Goal: Complete application form: Complete application form

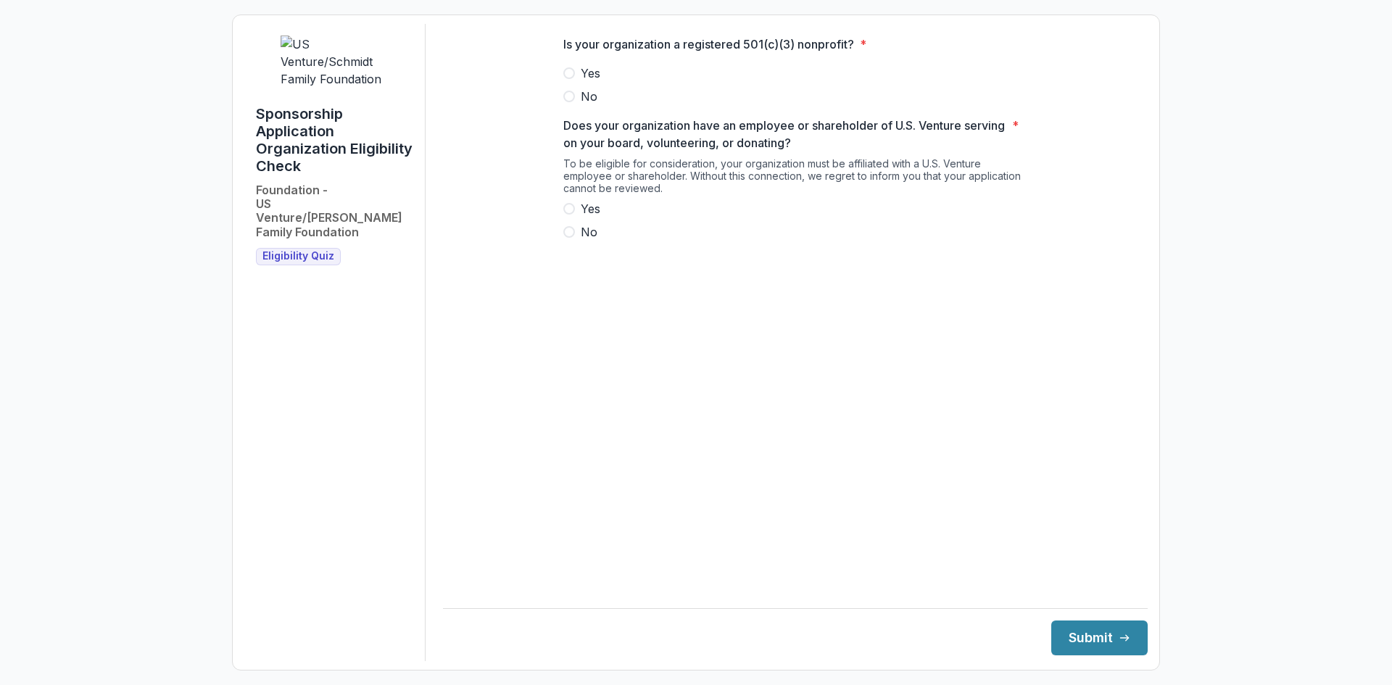
click at [569, 79] on span at bounding box center [569, 73] width 12 height 12
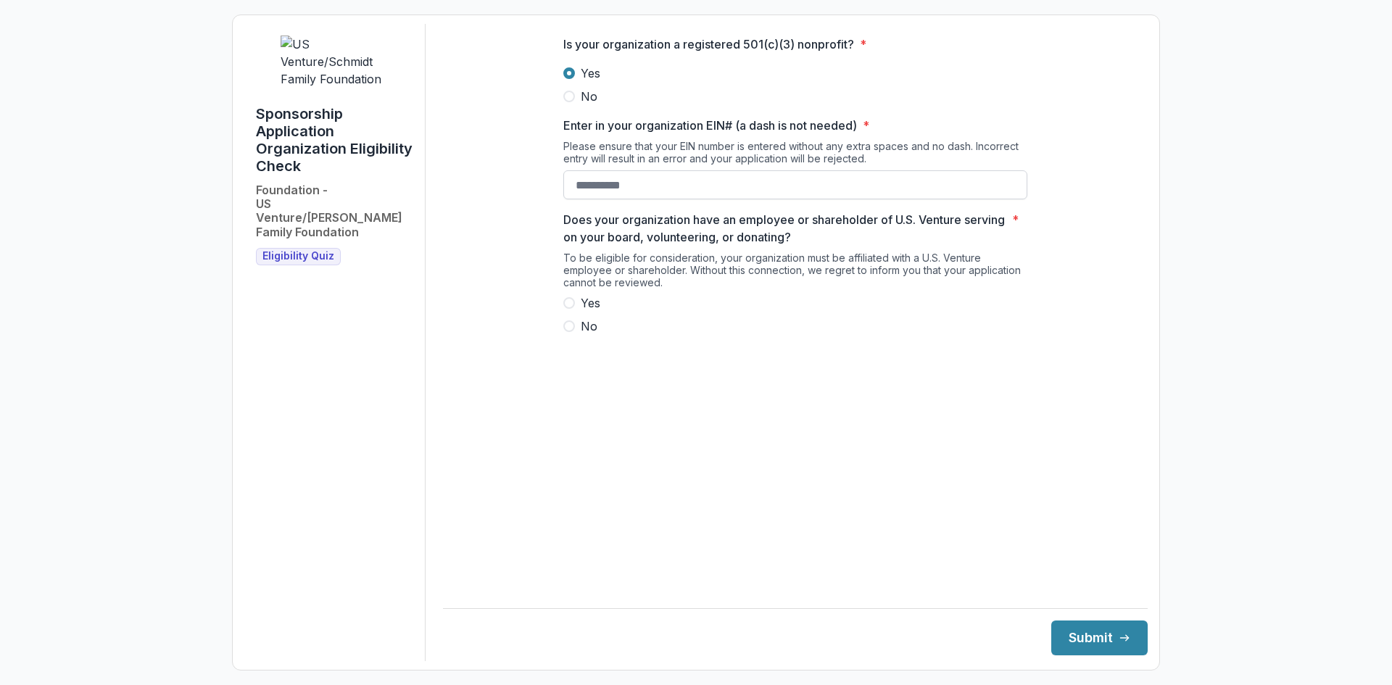
click at [706, 196] on input "Enter in your organization EIN# (a dash is not needed) *" at bounding box center [795, 184] width 464 height 29
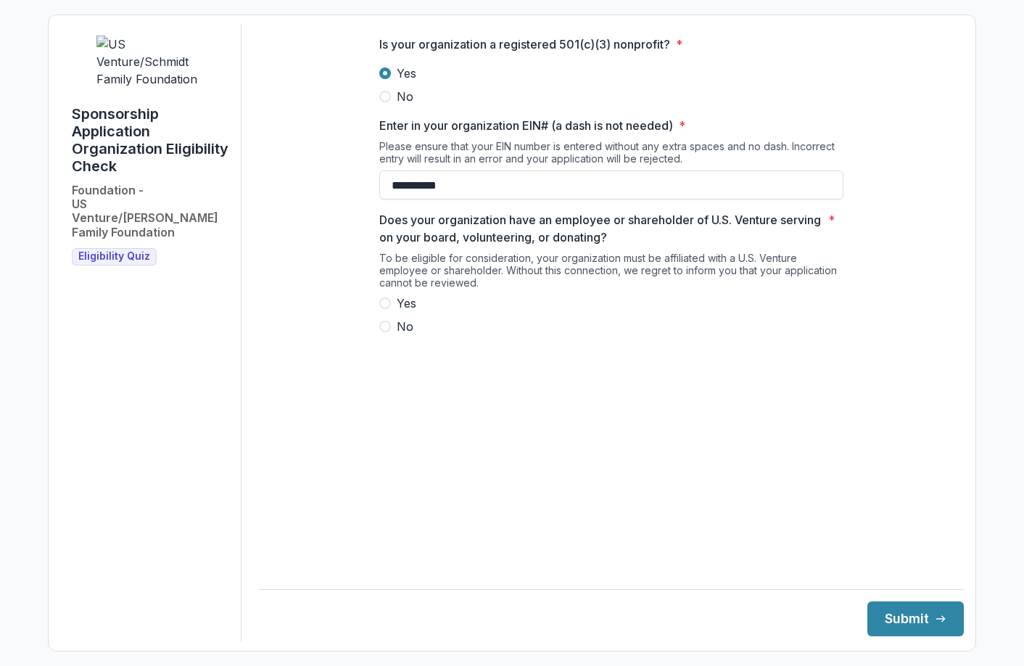
type input "**********"
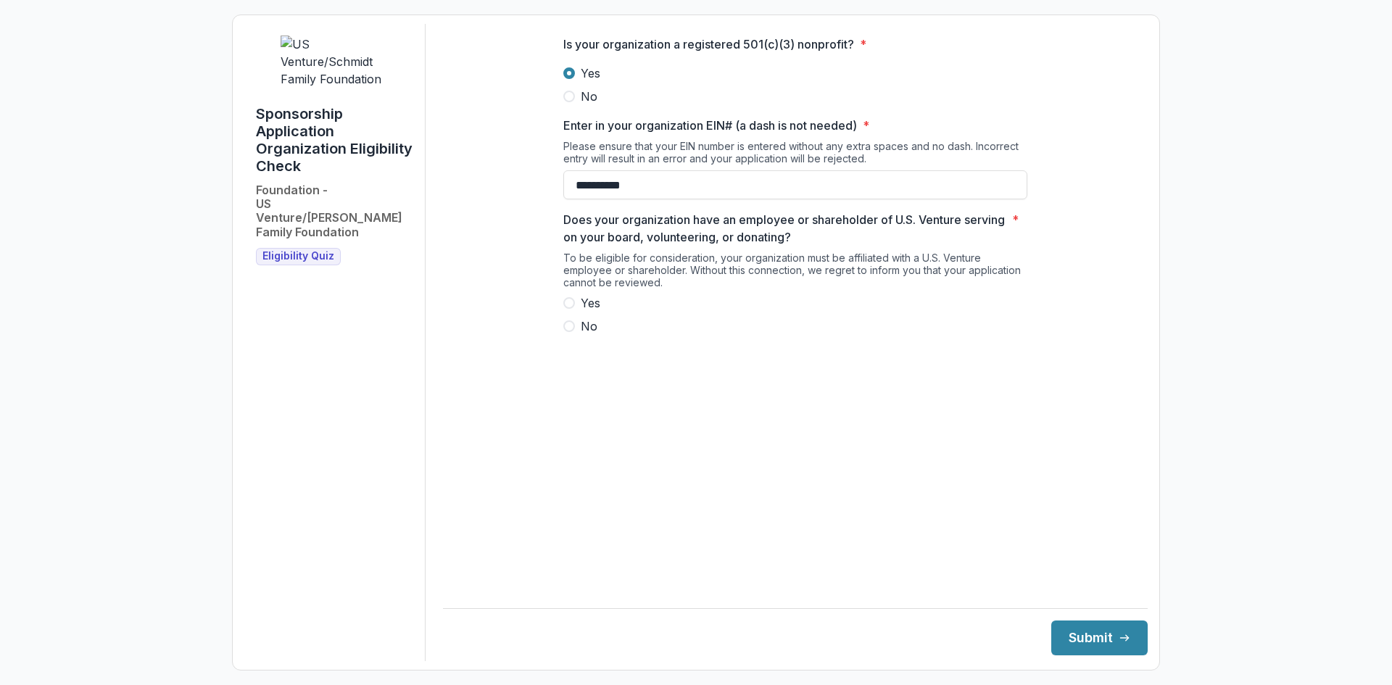
click at [568, 332] on span at bounding box center [569, 327] width 12 height 12
click at [1086, 641] on button "Submit" at bounding box center [1099, 638] width 96 height 35
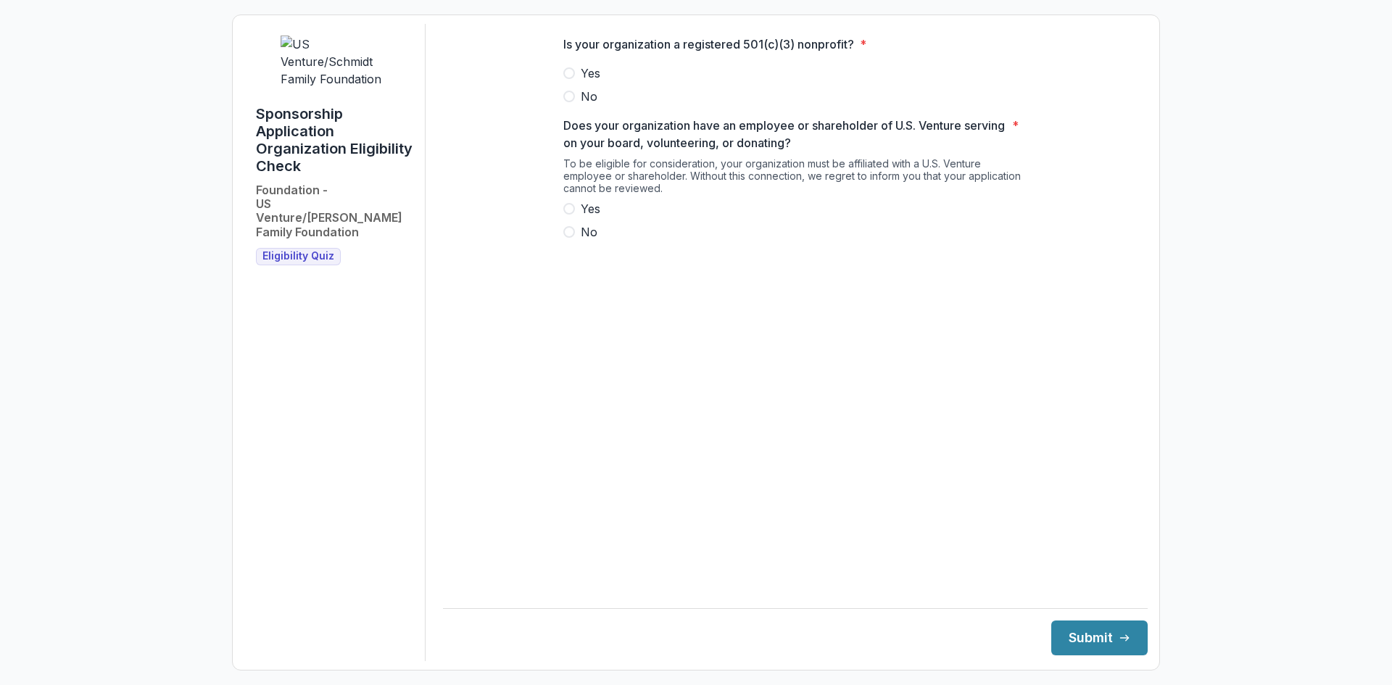
click at [579, 81] on label "Yes" at bounding box center [795, 73] width 464 height 17
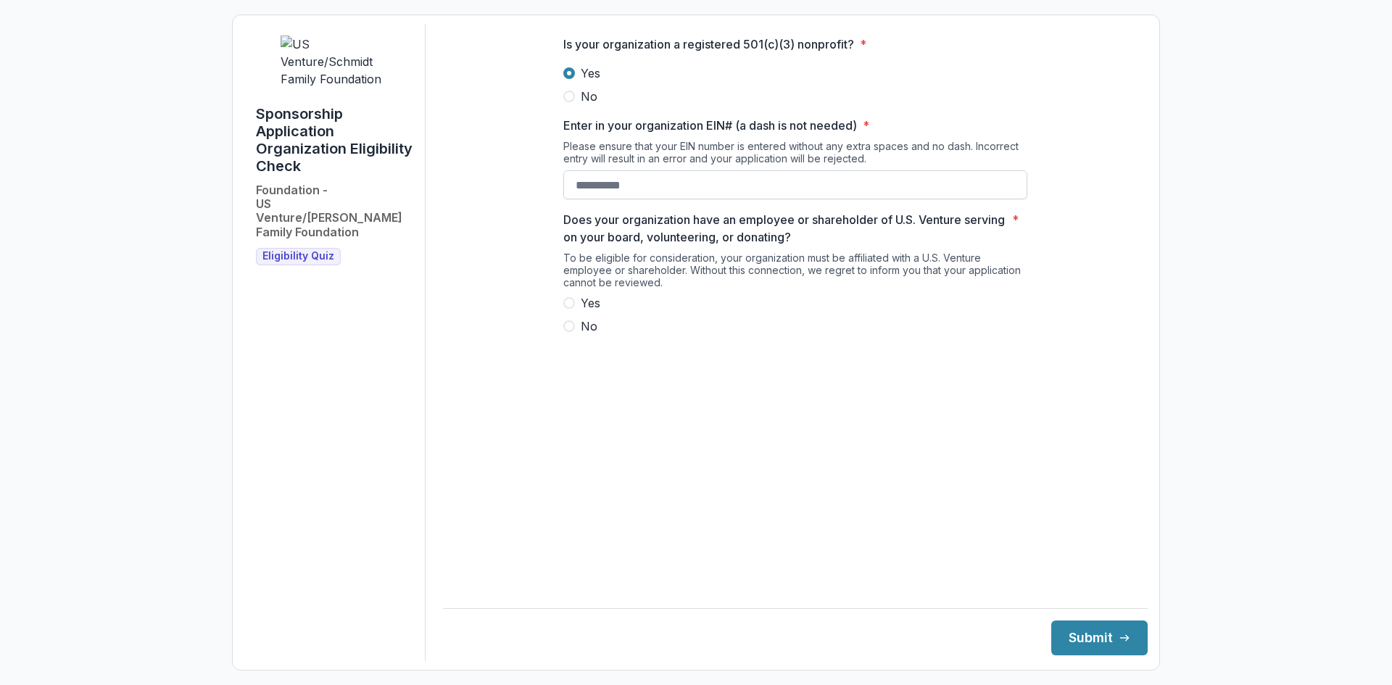
click at [611, 199] on input "Enter in your organization EIN# (a dash is not needed) *" at bounding box center [795, 184] width 464 height 29
type input "**********"
click at [566, 309] on span at bounding box center [569, 303] width 12 height 12
click at [1071, 632] on button "Submit" at bounding box center [1099, 638] width 96 height 35
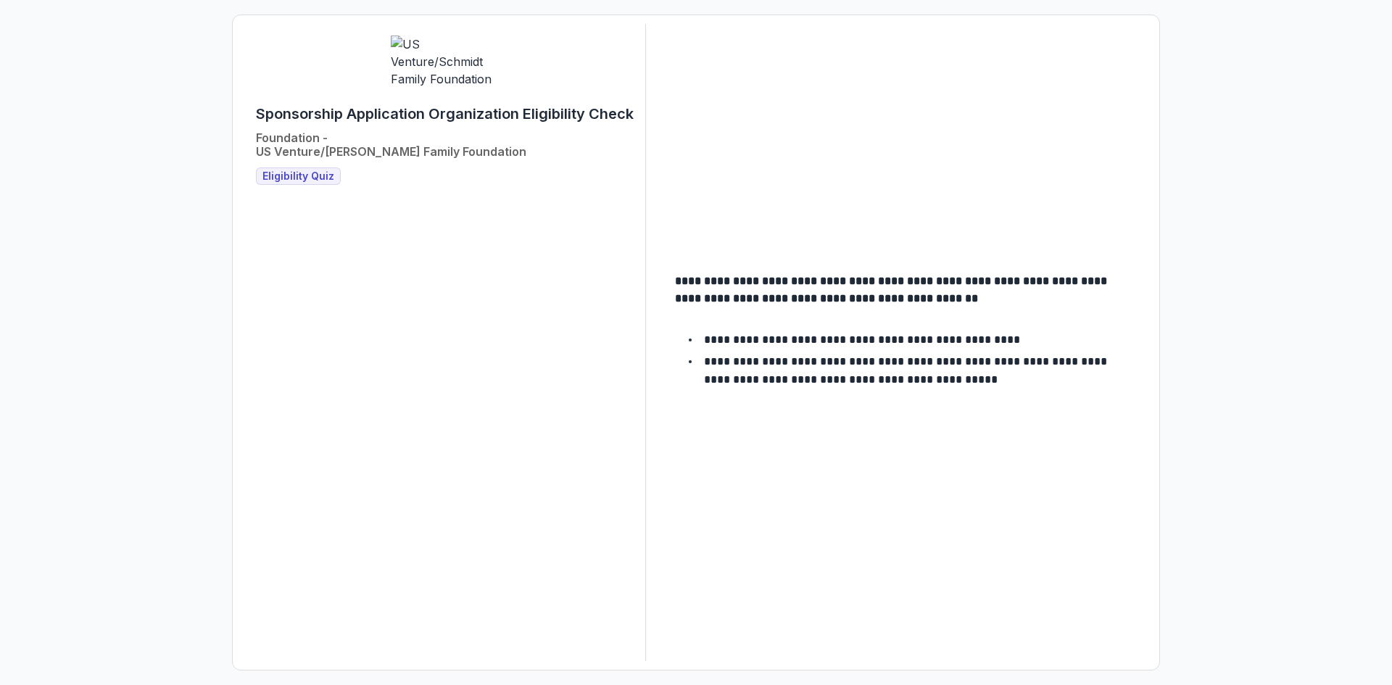
click at [294, 170] on span "Eligibility Quiz" at bounding box center [298, 176] width 72 height 12
click at [317, 170] on span "Eligibility Quiz" at bounding box center [298, 176] width 72 height 12
click at [294, 170] on span "Eligibility Quiz" at bounding box center [298, 176] width 72 height 12
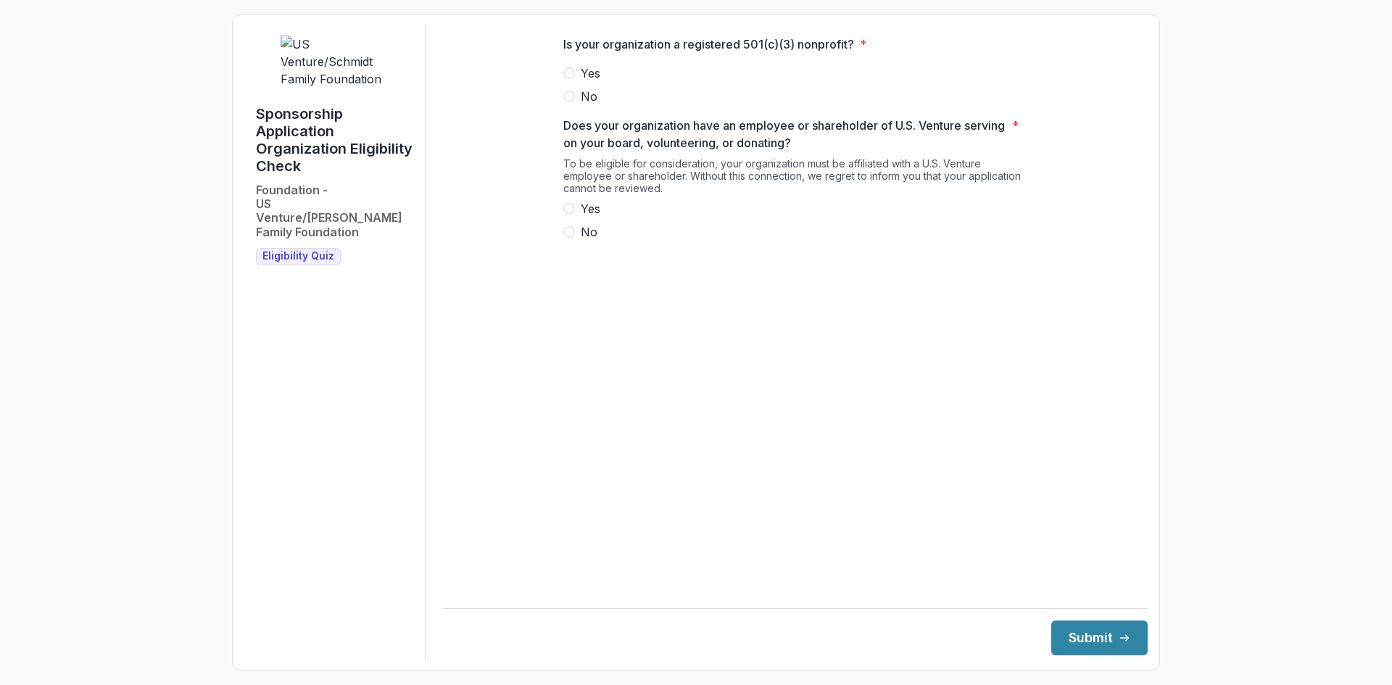
click at [576, 82] on label "Yes" at bounding box center [795, 73] width 464 height 17
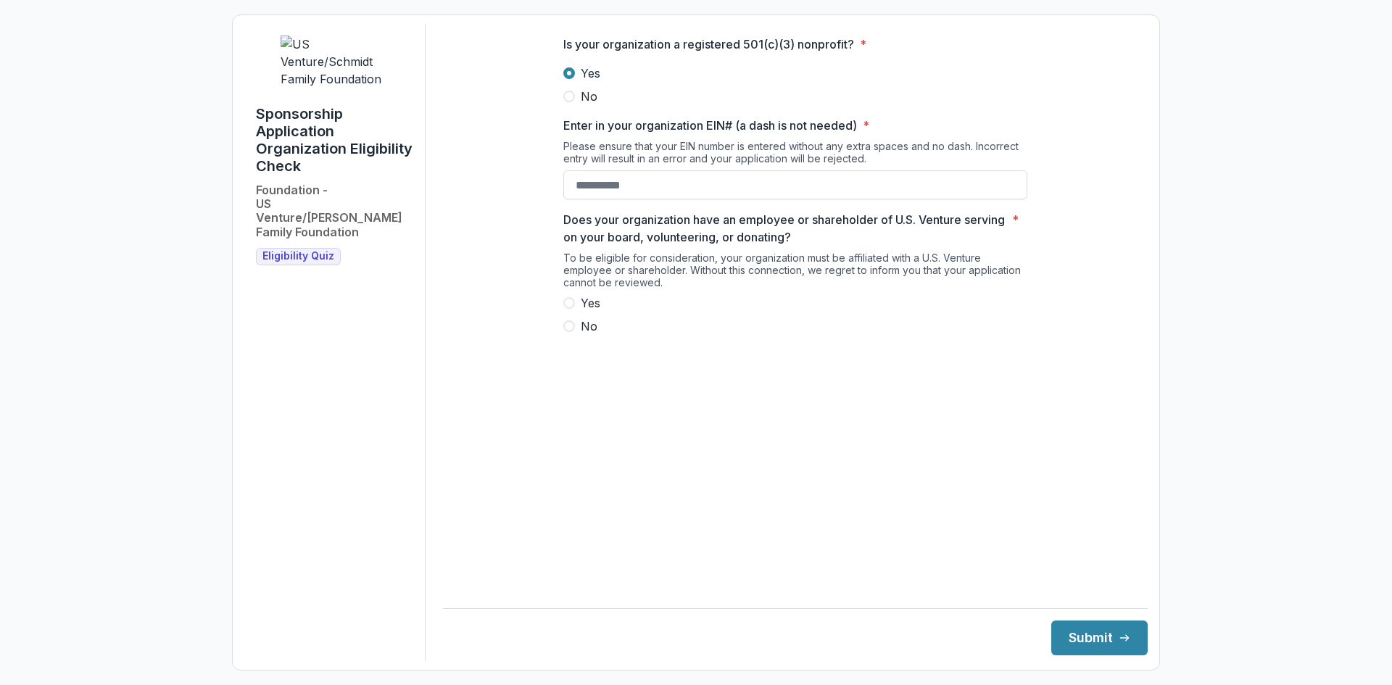
drag, startPoint x: 574, startPoint y: 316, endPoint x: 584, endPoint y: 283, distance: 35.1
click at [574, 309] on span at bounding box center [569, 303] width 12 height 12
drag, startPoint x: 611, startPoint y: 176, endPoint x: 616, endPoint y: 186, distance: 10.7
click at [615, 183] on div "Enter in your organization EIN# (a dash is not needed) * Please ensure that you…" at bounding box center [795, 158] width 464 height 83
click at [616, 194] on input "Enter in your organization EIN# (a dash is not needed) *" at bounding box center [795, 184] width 464 height 29
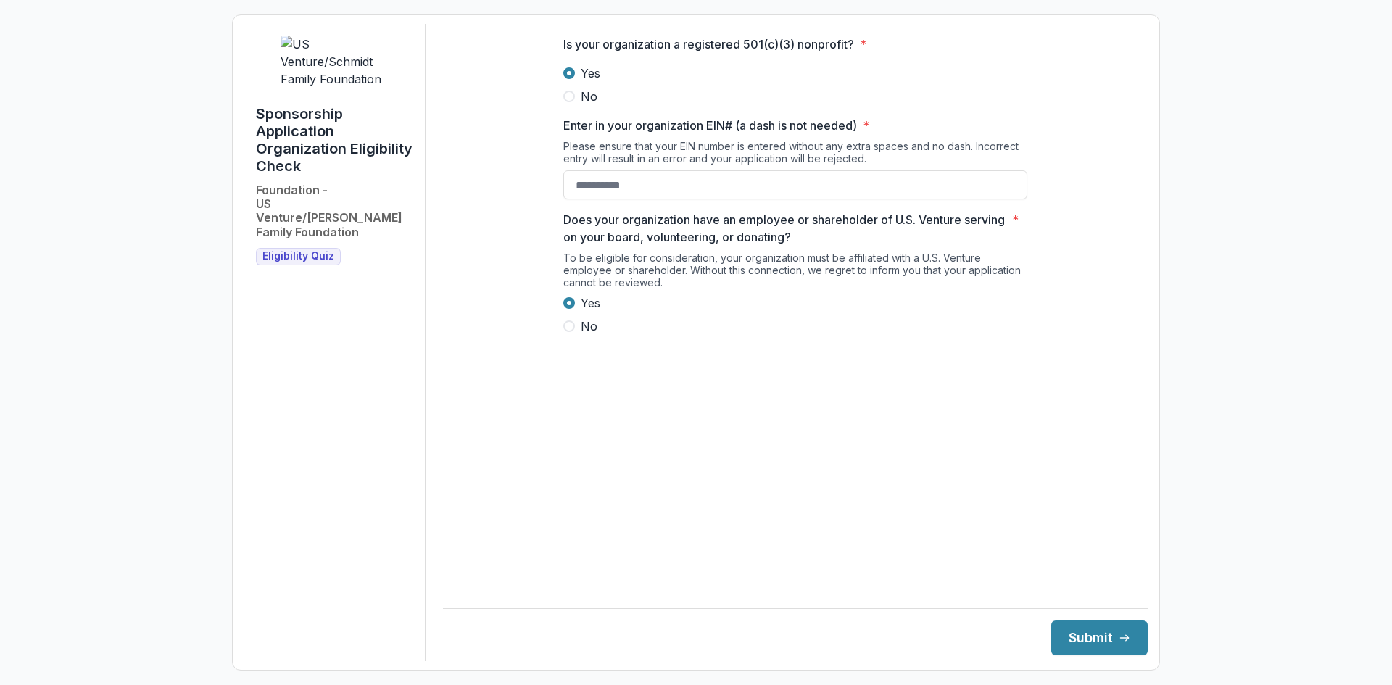
type input "**********"
click at [716, 468] on main "**********" at bounding box center [795, 301] width 705 height 555
click at [1098, 640] on button "Submit" at bounding box center [1099, 638] width 96 height 35
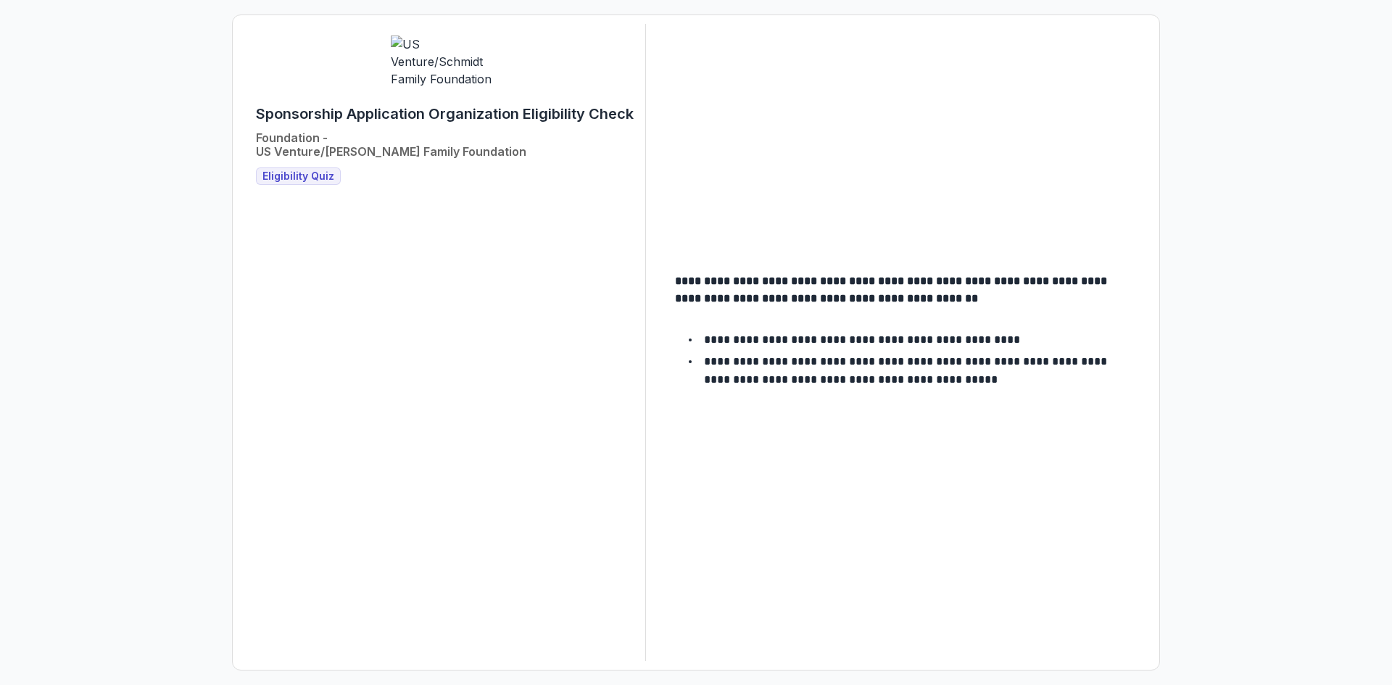
click at [294, 168] on h3 "Eligibility Quiz" at bounding box center [298, 176] width 85 height 17
drag, startPoint x: 495, startPoint y: 323, endPoint x: 632, endPoint y: 376, distance: 146.9
click at [496, 323] on div "Sponsorship Application Organization Eligibility Check Foundation - US Venture/…" at bounding box center [445, 342] width 402 height 637
click at [884, 498] on div "**********" at bounding box center [696, 342] width 904 height 637
